Goal: Task Accomplishment & Management: Use online tool/utility

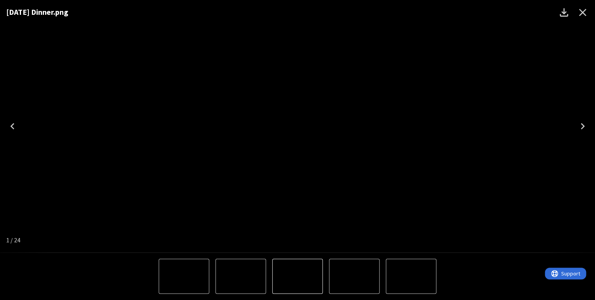
click at [586, 19] on button "Close" at bounding box center [582, 12] width 19 height 19
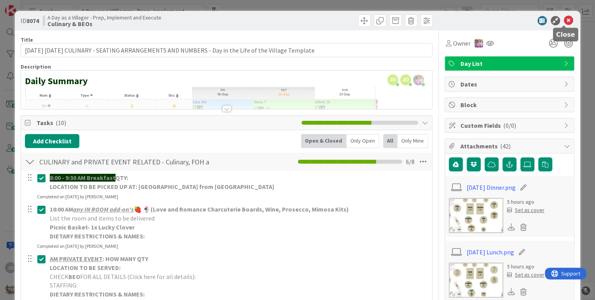
click at [564, 21] on icon at bounding box center [568, 20] width 9 height 9
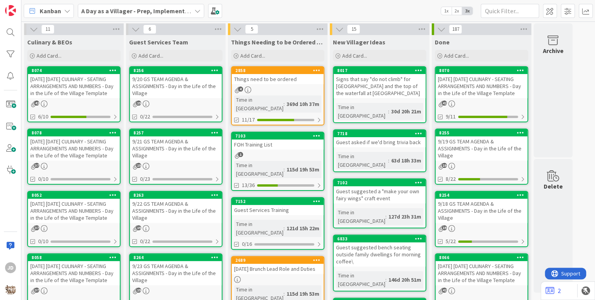
click at [191, 102] on div "19" at bounding box center [176, 103] width 92 height 7
click at [191, 102] on div "11 Culinary & BEOs Add Card... 8074 [DATE] [DATE] CULINARY - SEATING ARRANGEMEN…" at bounding box center [308, 160] width 574 height 278
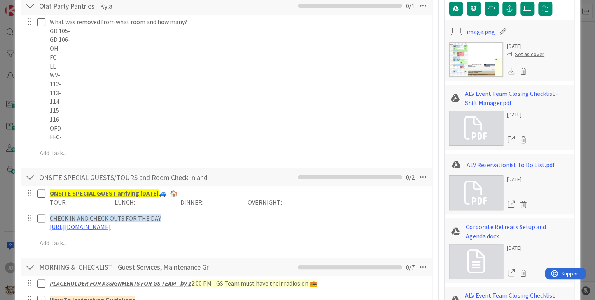
scroll to position [93, 0]
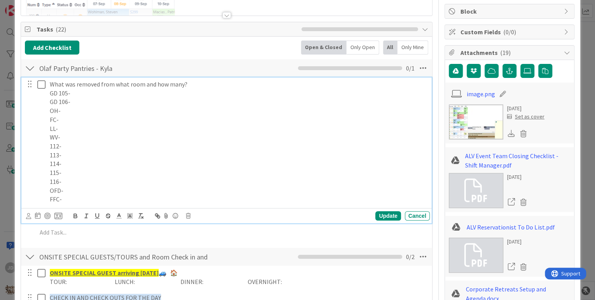
click at [75, 196] on p "FFC-" at bounding box center [238, 198] width 377 height 9
click at [80, 190] on p "OFD-" at bounding box center [238, 190] width 377 height 9
click at [75, 180] on p "116-" at bounding box center [238, 181] width 377 height 9
click at [73, 174] on p "115-" at bounding box center [238, 172] width 377 height 9
click at [383, 210] on div "Update Cancel" at bounding box center [228, 215] width 404 height 11
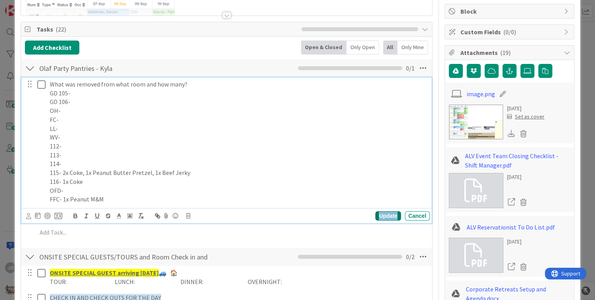
click at [384, 214] on div "Update" at bounding box center [387, 215] width 25 height 9
click at [41, 84] on icon at bounding box center [41, 84] width 8 height 9
